Goal: Transaction & Acquisition: Purchase product/service

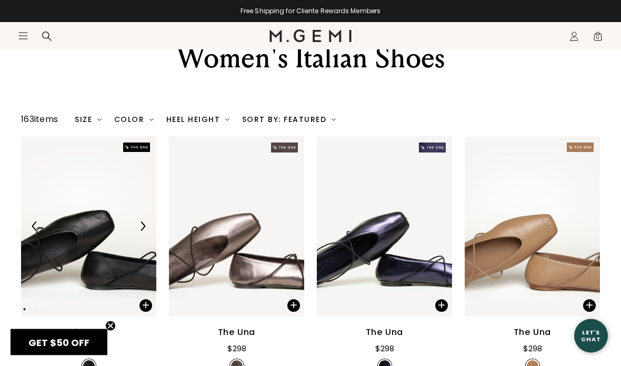
scroll to position [72, 0]
click at [91, 124] on div "Size" at bounding box center [88, 119] width 27 height 8
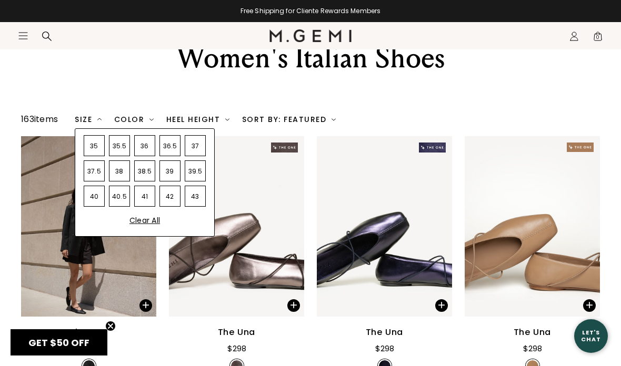
click at [202, 181] on div "39.5" at bounding box center [195, 170] width 21 height 21
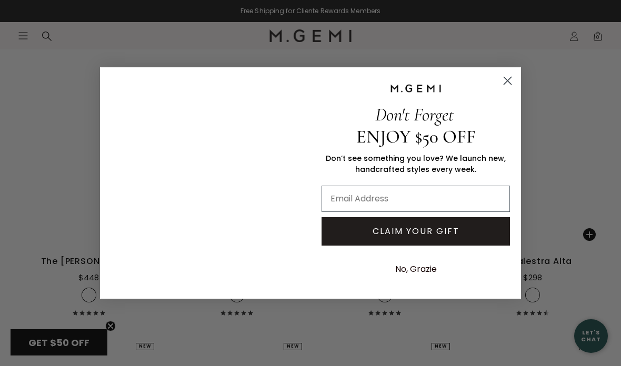
scroll to position [7609, 0]
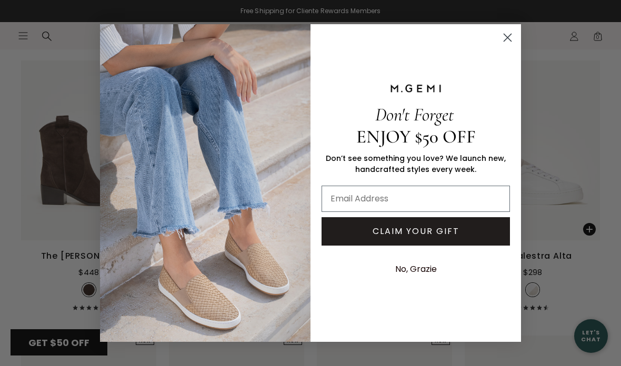
click at [512, 46] on circle "Close dialog" at bounding box center [507, 37] width 17 height 17
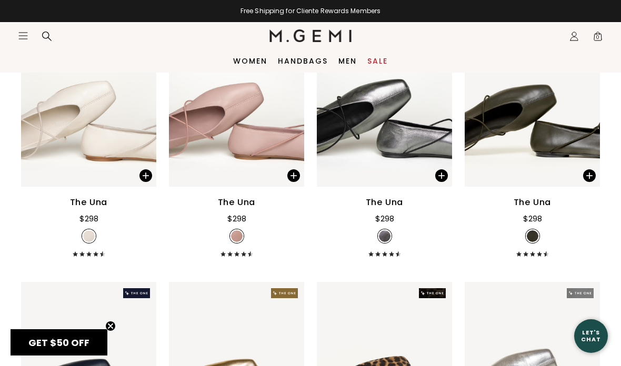
scroll to position [0, 0]
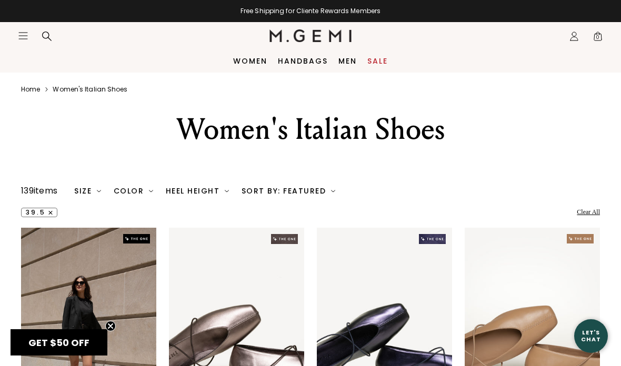
click at [137, 195] on div "Color" at bounding box center [133, 191] width 39 height 8
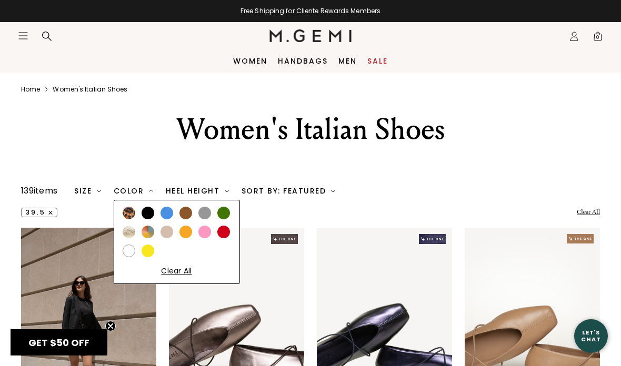
click at [170, 219] on div at bounding box center [166, 213] width 13 height 13
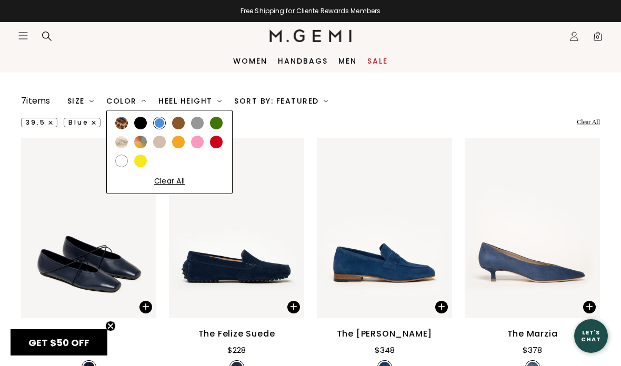
scroll to position [88, 0]
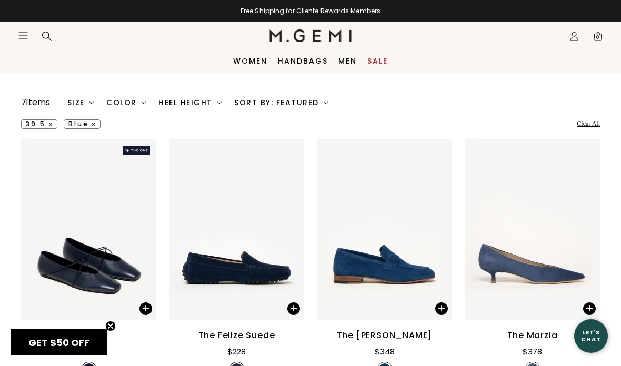
click at [308, 62] on link "Handbags" at bounding box center [303, 61] width 50 height 8
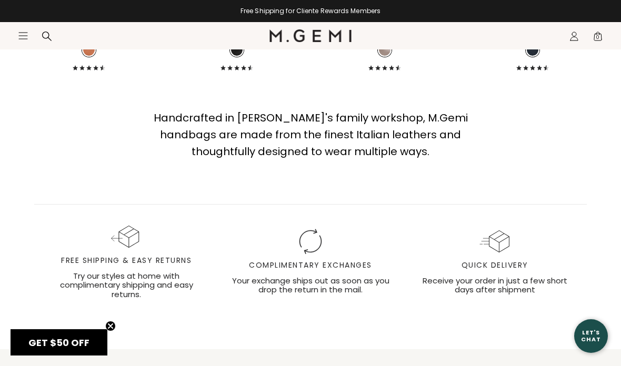
scroll to position [3209, 0]
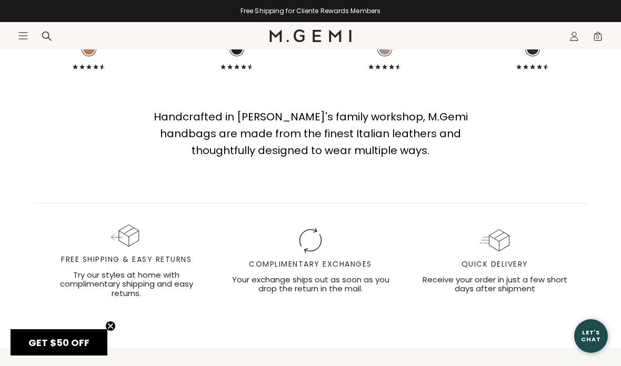
click at [438, 319] on div "Free shipping and easy returns icon Free Shipping & Easy Returns Try our styles…" at bounding box center [310, 261] width 552 height 116
